Goal: Information Seeking & Learning: Understand process/instructions

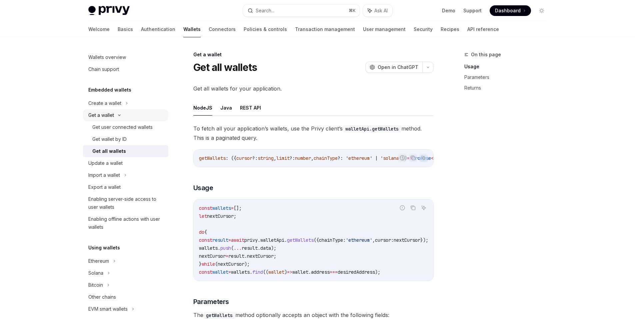
click at [103, 114] on div "Get a wallet" at bounding box center [101, 115] width 26 height 8
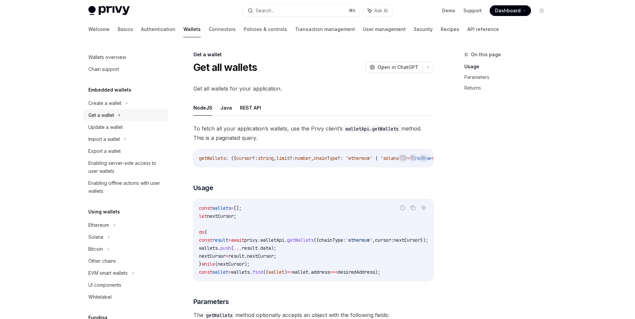
click at [103, 114] on div "Get a wallet" at bounding box center [101, 115] width 26 height 8
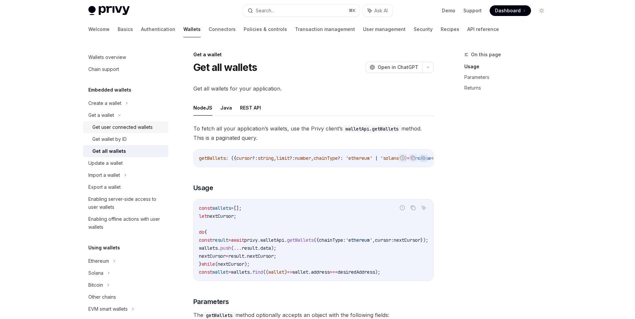
click at [102, 125] on div "Get user connected wallets" at bounding box center [122, 127] width 60 height 8
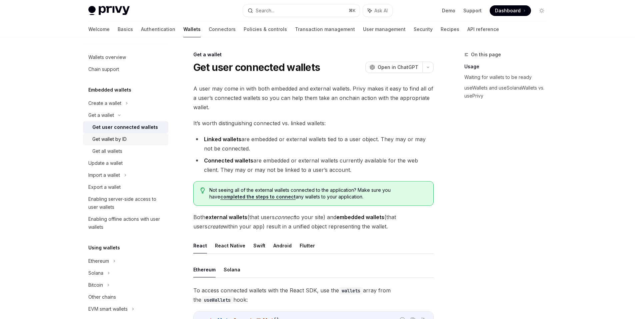
click at [101, 138] on div "Get wallet by ID" at bounding box center [109, 139] width 34 height 8
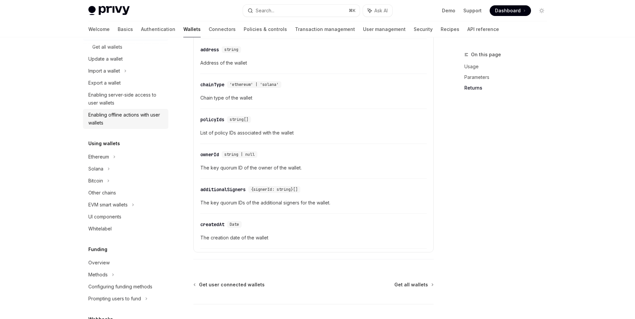
scroll to position [41, 0]
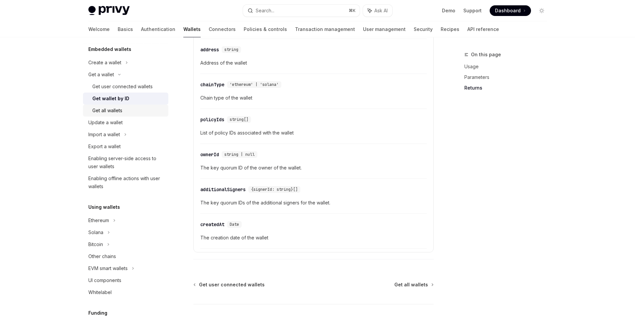
click at [115, 111] on div "Get all wallets" at bounding box center [107, 111] width 30 height 8
type textarea "*"
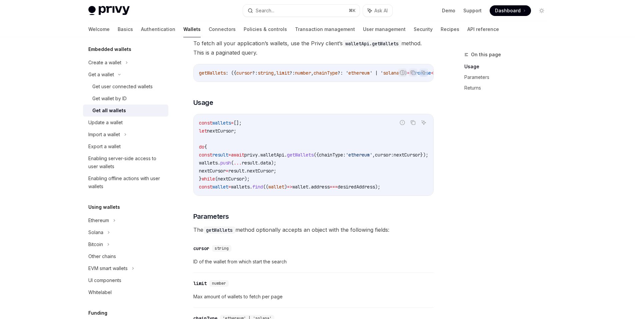
scroll to position [83, 0]
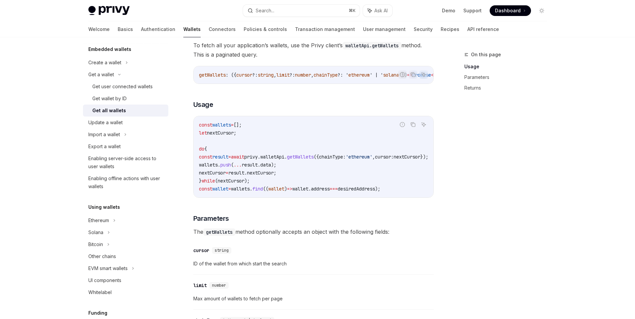
click at [226, 48] on span "To fetch all your application’s wallets, use the Privy client’s walletApi.getWa…" at bounding box center [313, 50] width 240 height 19
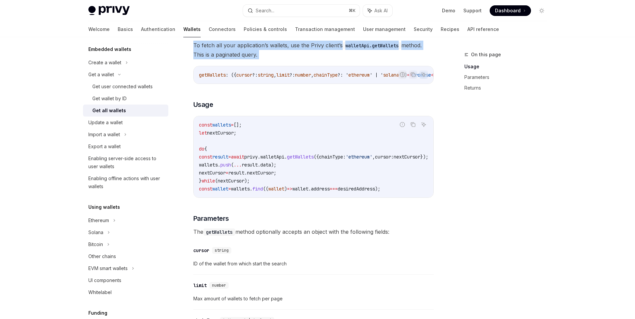
click at [226, 48] on span "To fetch all your application’s wallets, use the Privy client’s walletApi.getWa…" at bounding box center [313, 50] width 240 height 19
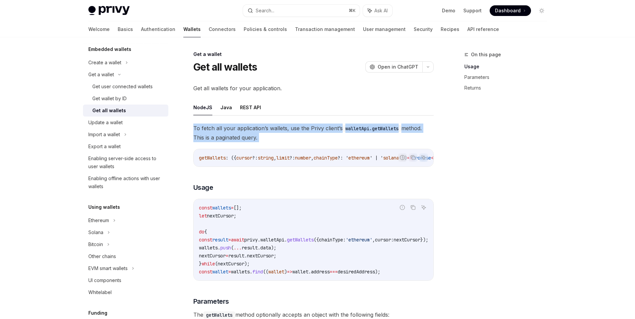
scroll to position [0, 0]
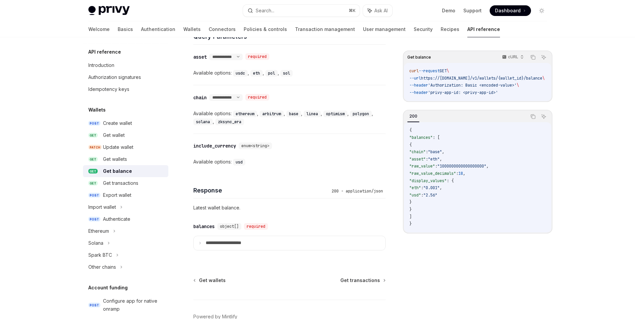
scroll to position [333, 0]
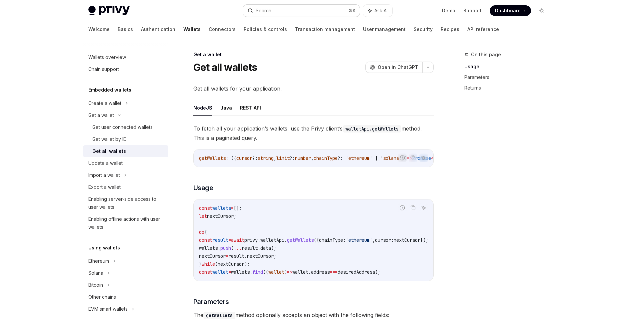
click at [308, 7] on button "Search... ⌘ K" at bounding box center [301, 11] width 117 height 12
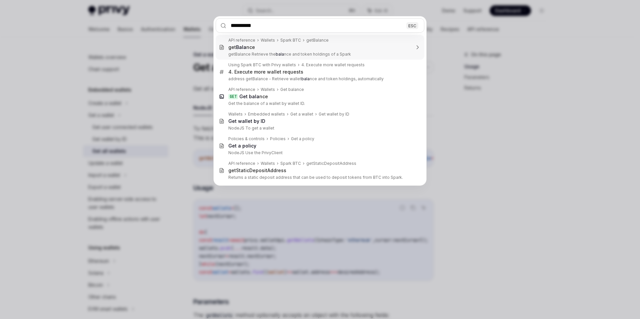
type input "**********"
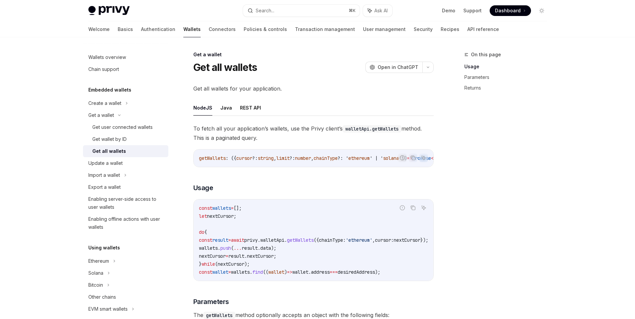
type textarea "*"
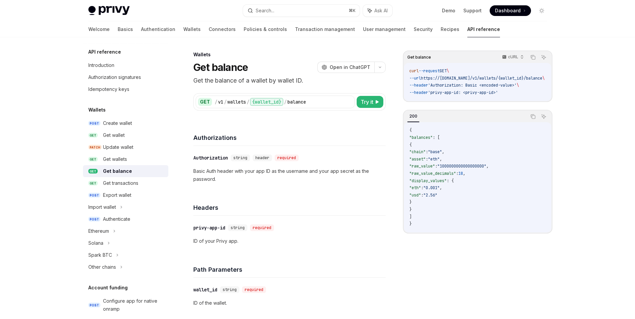
click at [360, 151] on div "​ Authorization string header required Basic Auth header with your app ID as th…" at bounding box center [289, 168] width 192 height 45
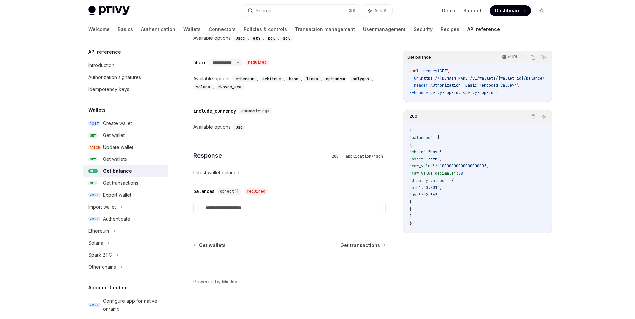
scroll to position [333, 0]
